Goal: Transaction & Acquisition: Subscribe to service/newsletter

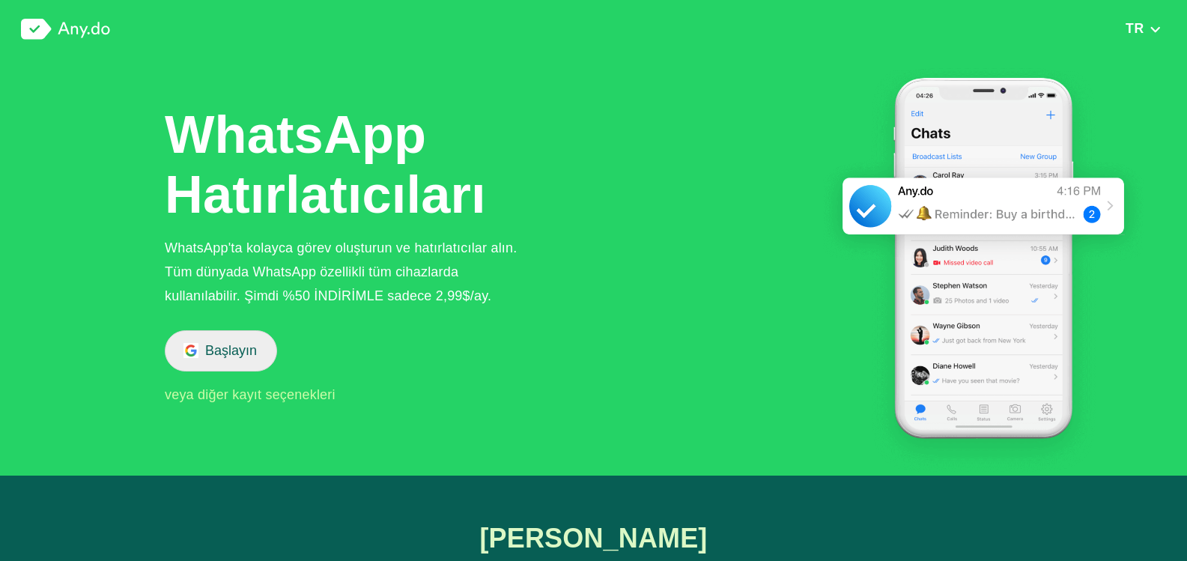
click at [236, 351] on font "Başlayın" at bounding box center [231, 350] width 52 height 15
click at [210, 350] on font "Başlayın" at bounding box center [231, 350] width 52 height 15
click at [228, 349] on font "Başlayın" at bounding box center [231, 350] width 52 height 15
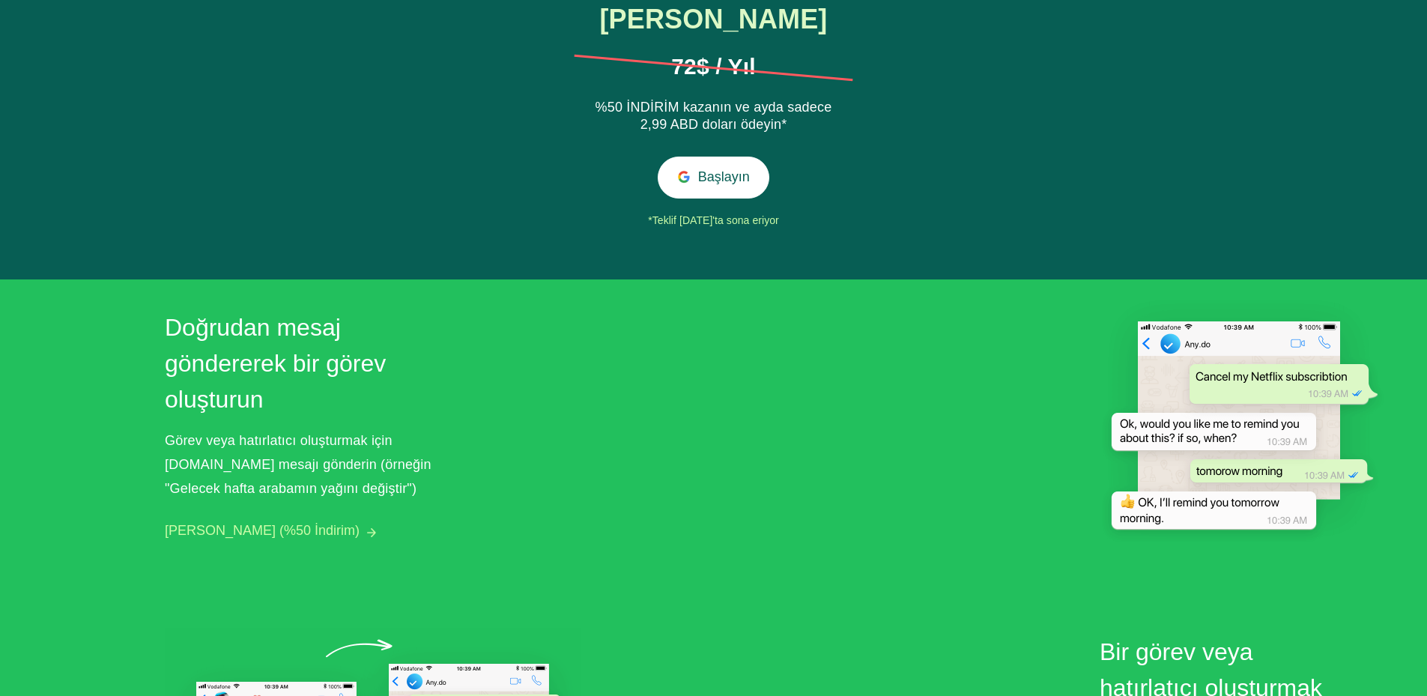
scroll to position [524, 0]
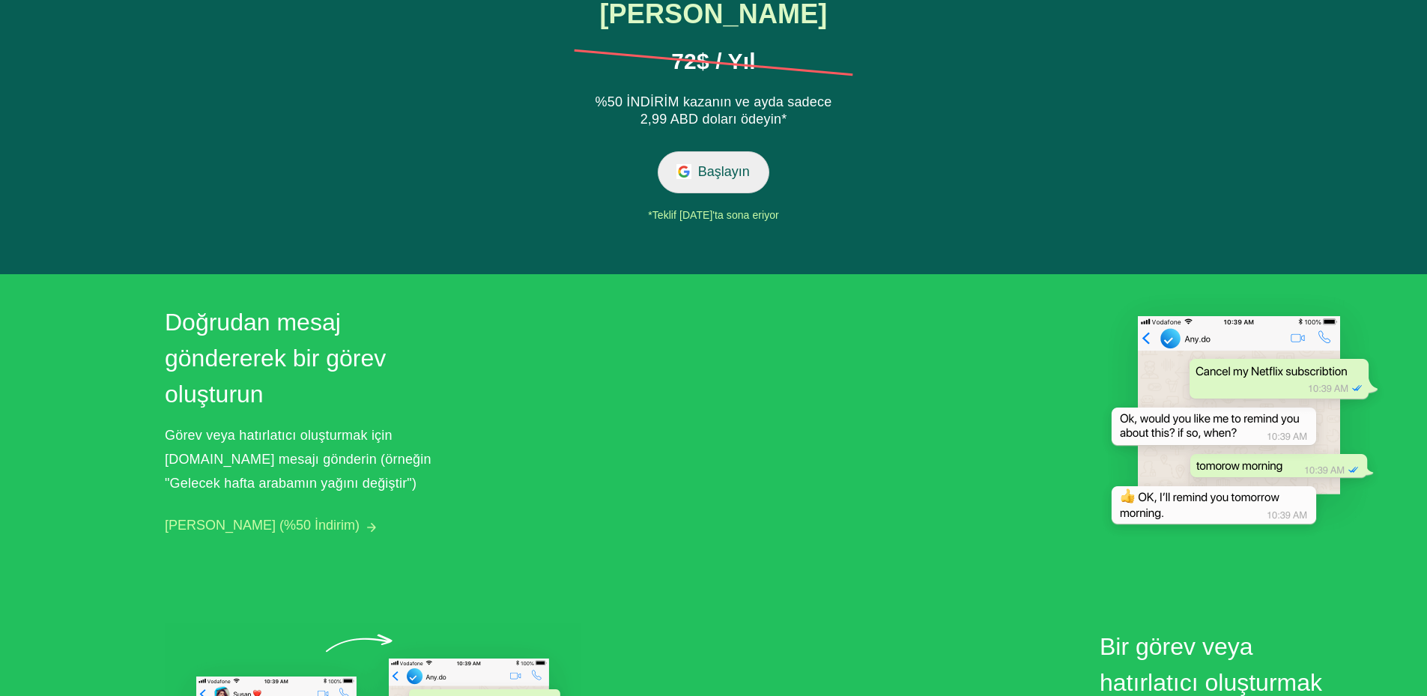
click at [726, 183] on button "Başlayın" at bounding box center [714, 171] width 112 height 41
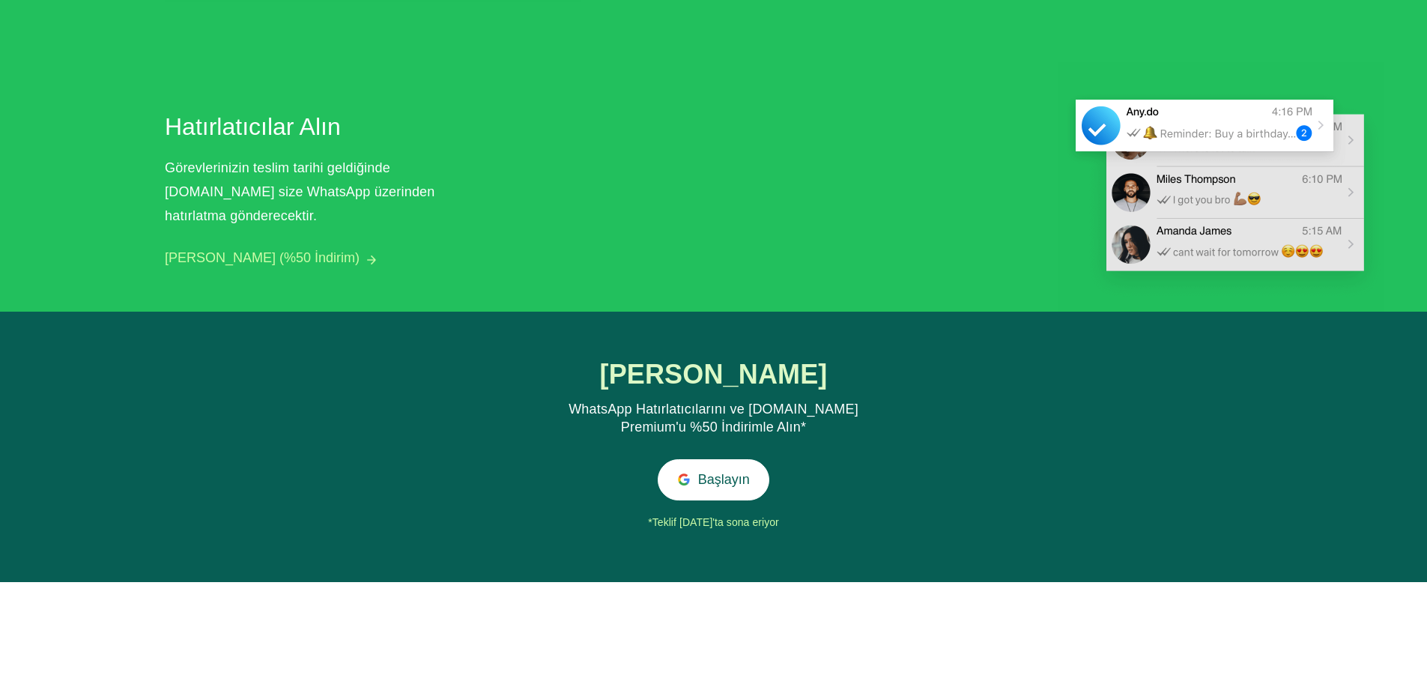
scroll to position [1391, 0]
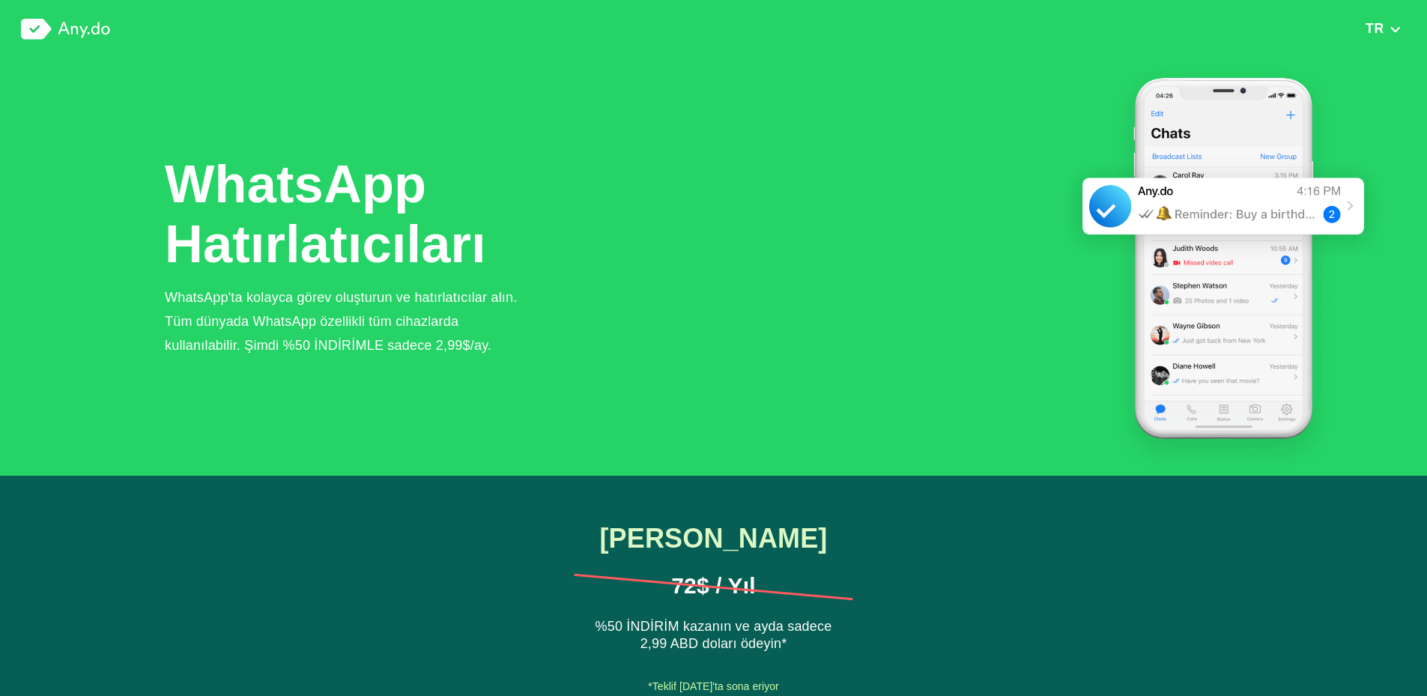
click at [83, 19] on img at bounding box center [65, 29] width 89 height 21
click at [92, 36] on img at bounding box center [65, 29] width 89 height 21
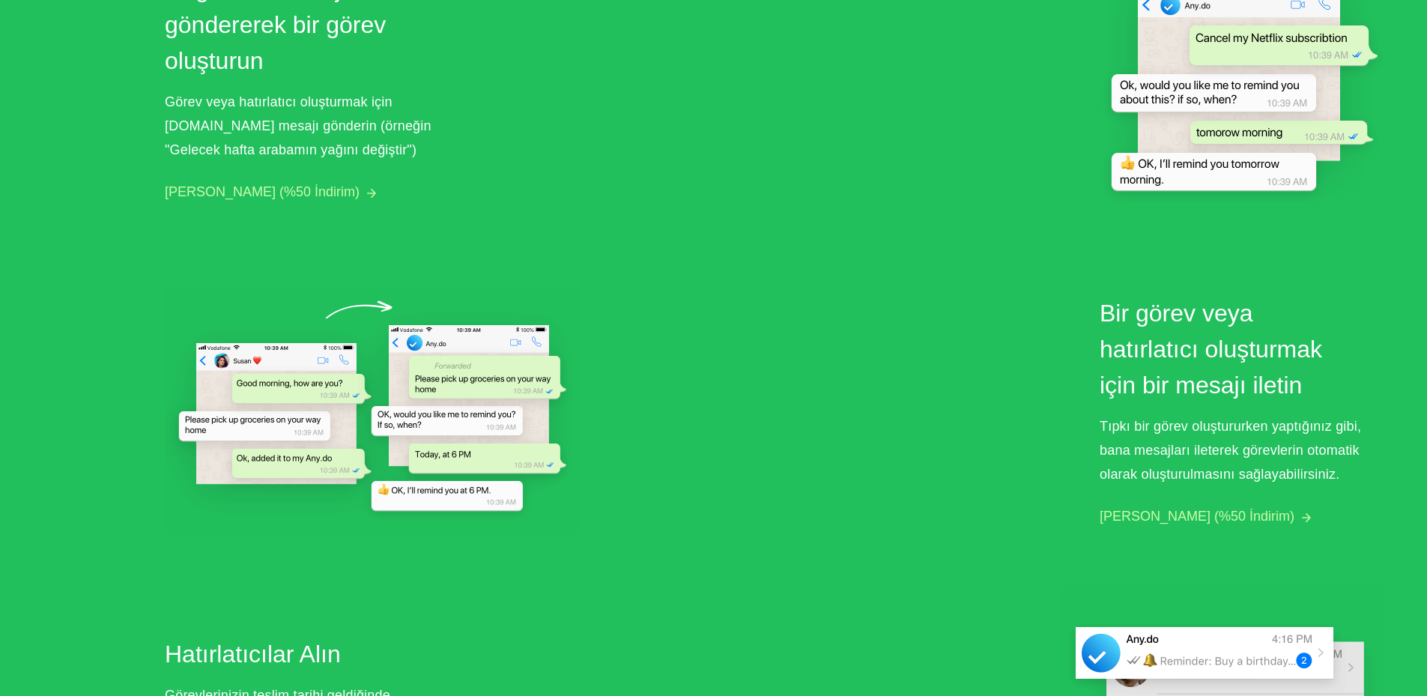
scroll to position [570, 0]
